Goal: Navigation & Orientation: Go to known website

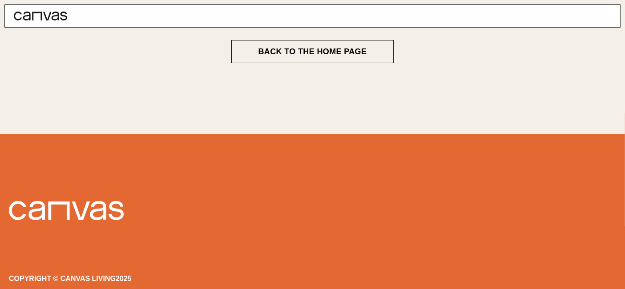
scroll to position [165, 0]
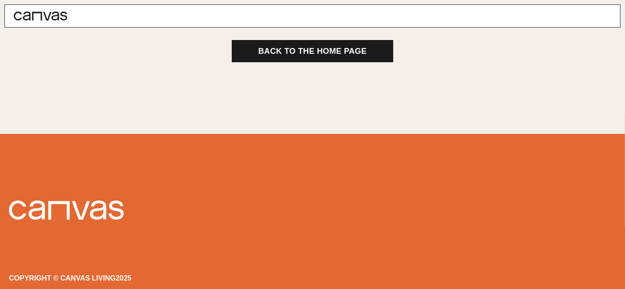
click at [293, 53] on button "Back to The Home Page" at bounding box center [312, 51] width 163 height 23
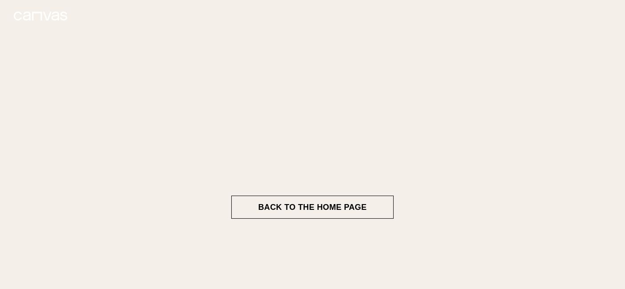
scroll to position [148, 0]
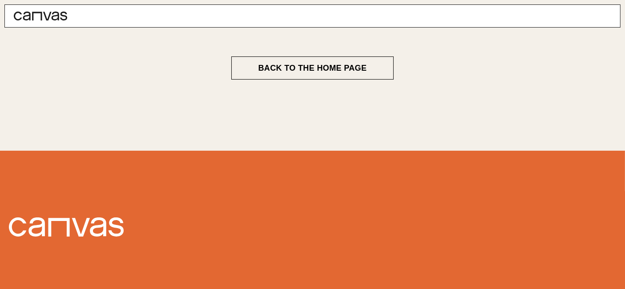
click at [37, 22] on link at bounding box center [36, 16] width 62 height 22
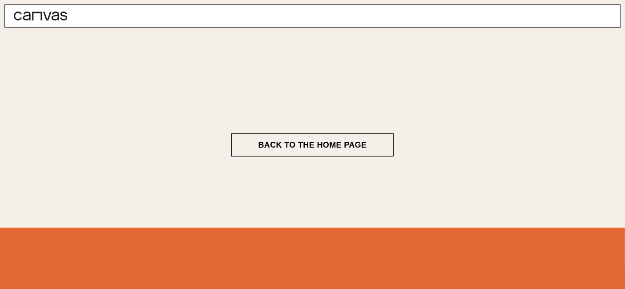
scroll to position [99, 0]
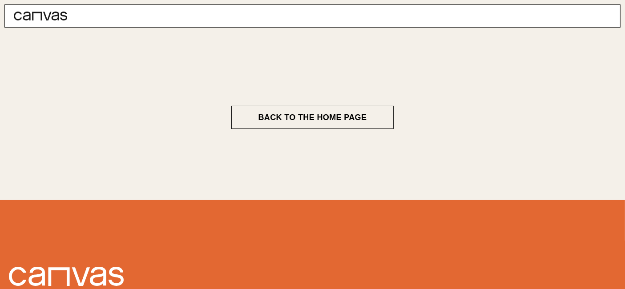
click at [42, 15] on icon at bounding box center [40, 16] width 53 height 9
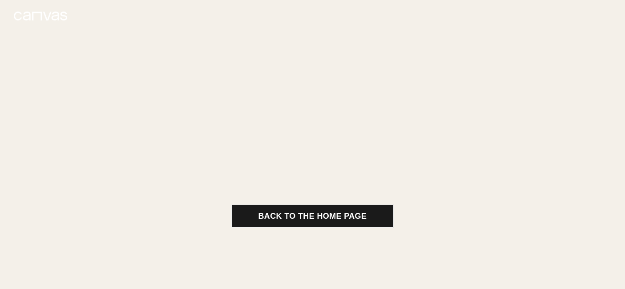
click at [288, 214] on button "Back to The Home Page" at bounding box center [312, 216] width 163 height 23
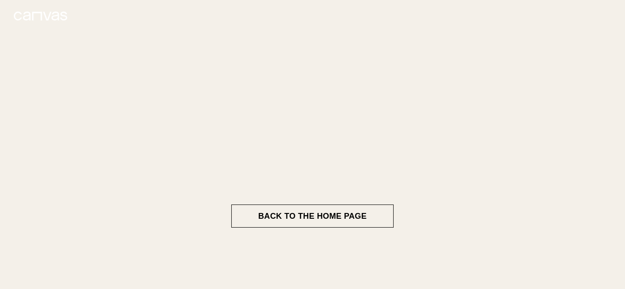
click at [52, 17] on icon at bounding box center [40, 16] width 53 height 9
drag, startPoint x: 51, startPoint y: 19, endPoint x: 443, endPoint y: 276, distance: 468.9
click at [443, 276] on main "Back to The Home Page" at bounding box center [312, 216] width 427 height 166
